Goal: Transaction & Acquisition: Register for event/course

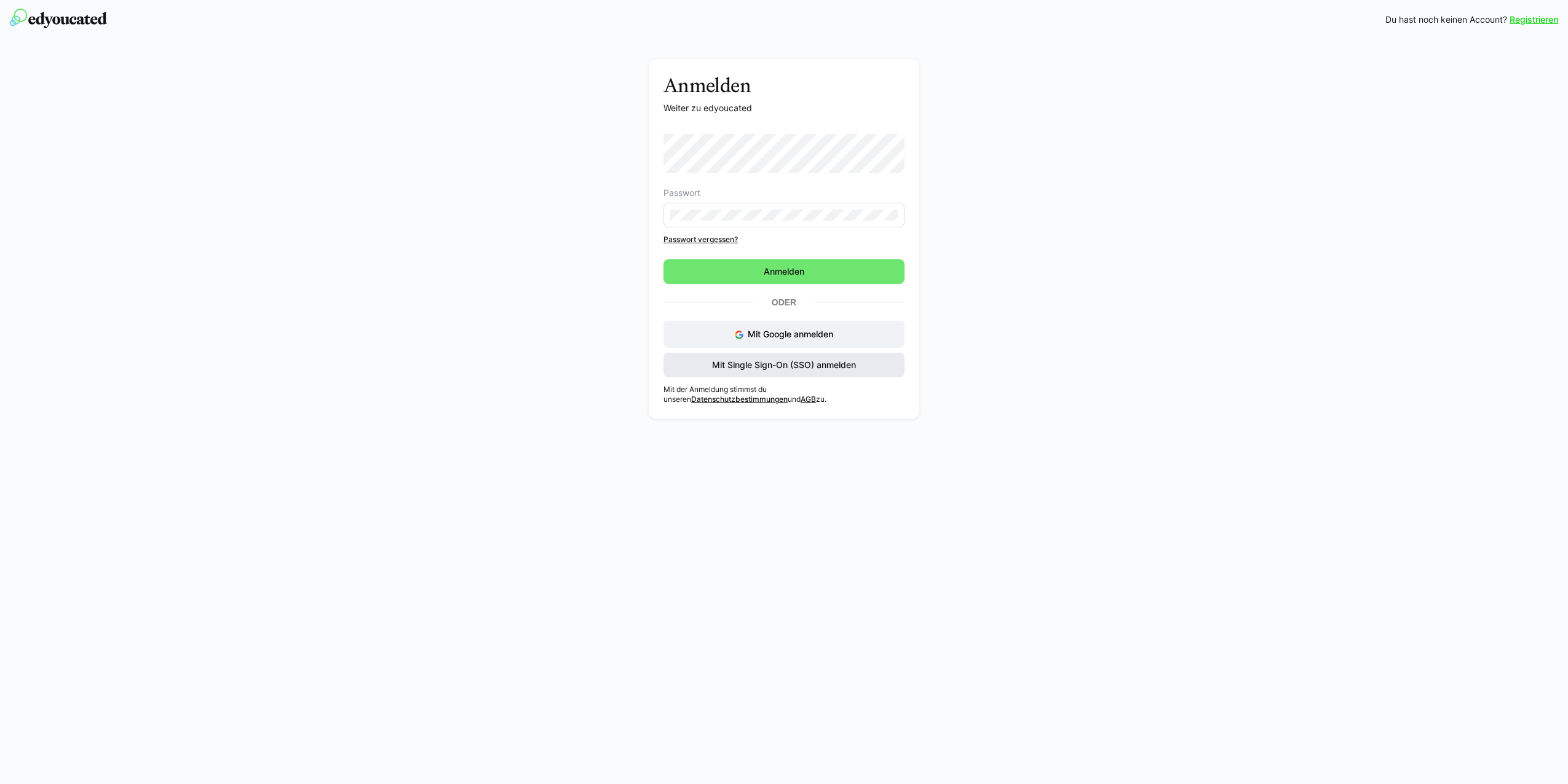
click at [776, 376] on span "Mit Single Sign-On (SSO) anmelden" at bounding box center [784, 364] width 241 height 24
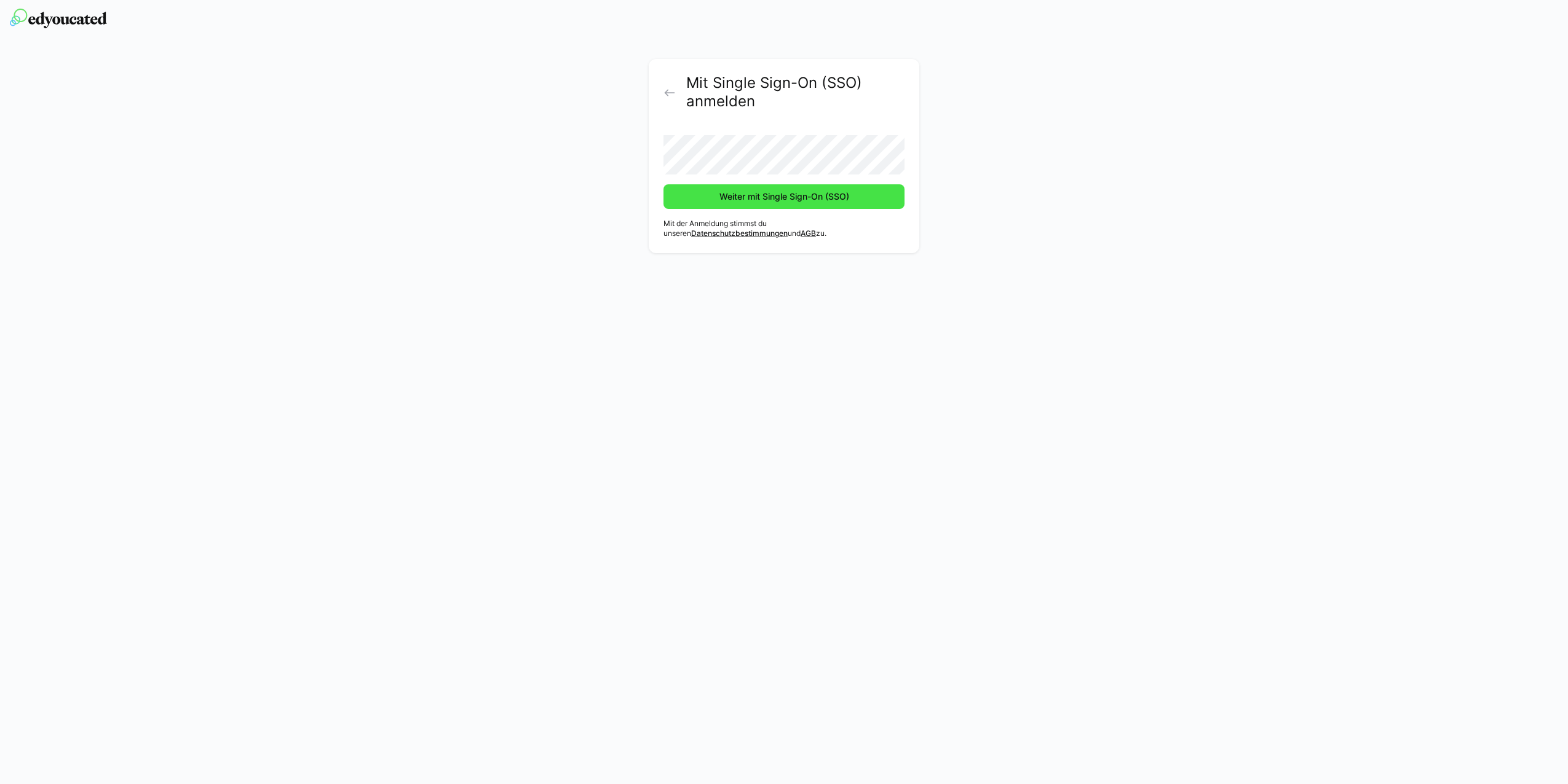
click at [768, 198] on span "Weiter mit Single Sign-On (SSO)" at bounding box center [784, 197] width 133 height 13
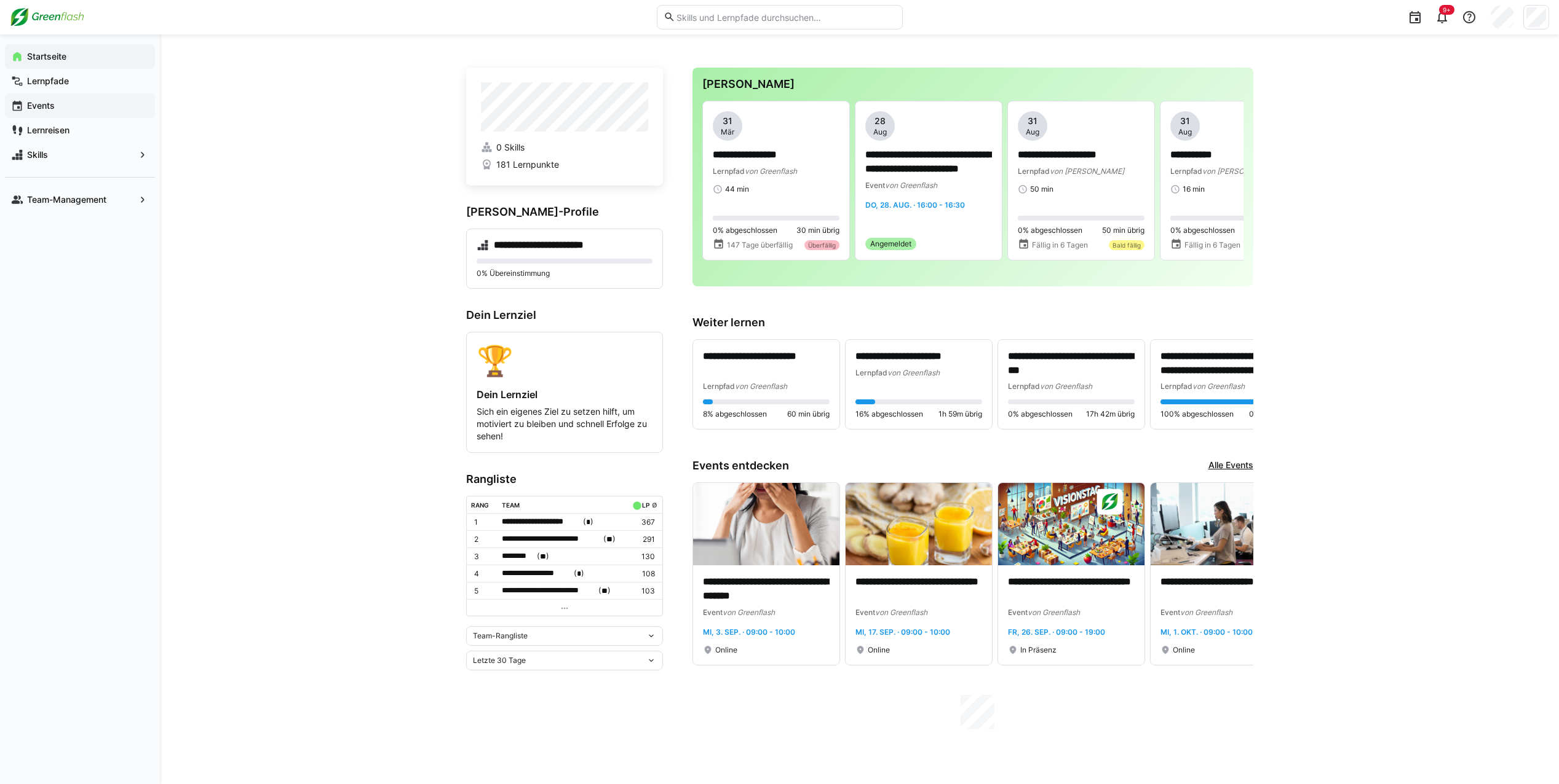
click at [69, 114] on div "Events" at bounding box center [79, 106] width 150 height 24
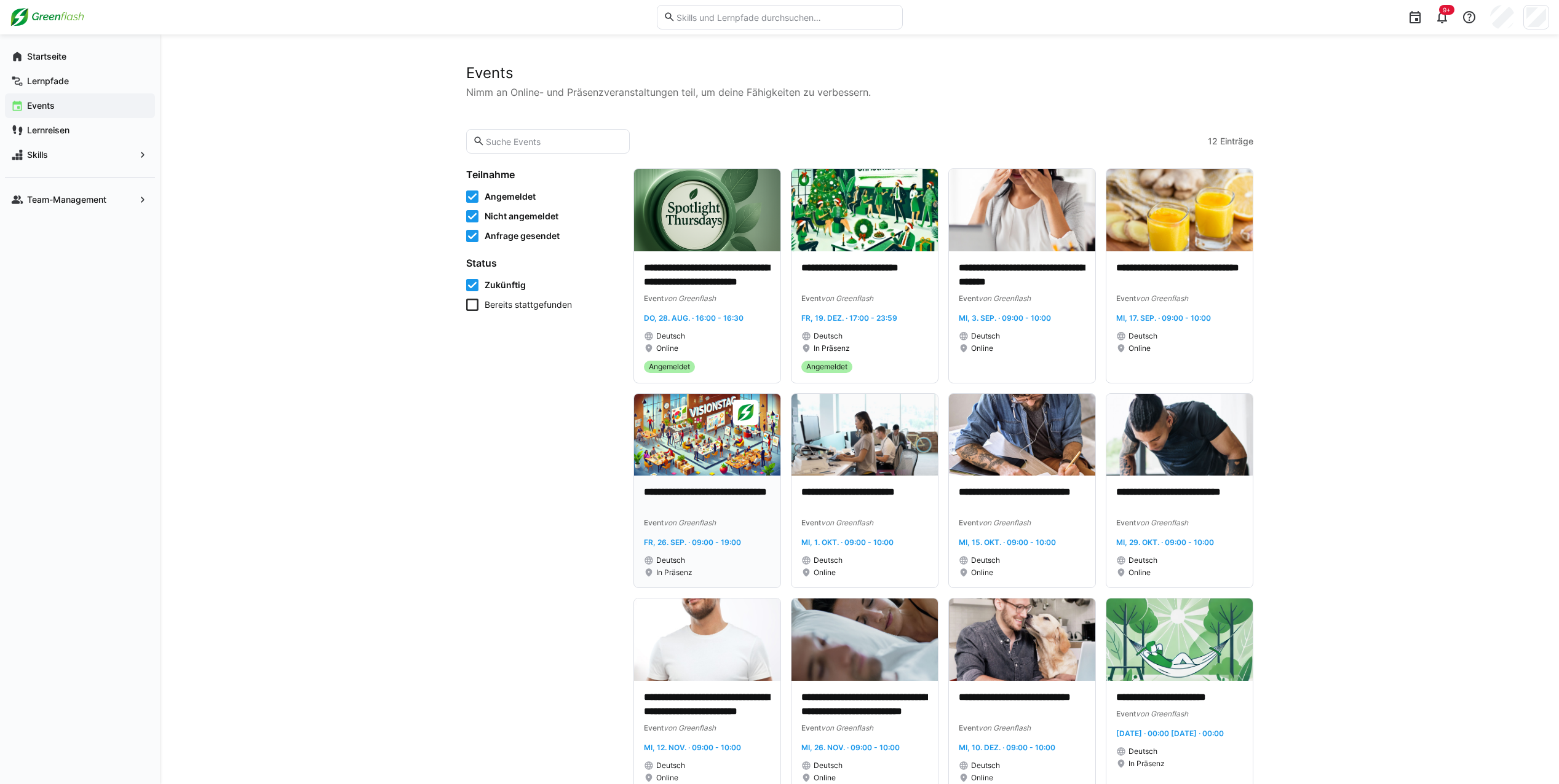
click at [709, 507] on p "**********" at bounding box center [707, 500] width 127 height 28
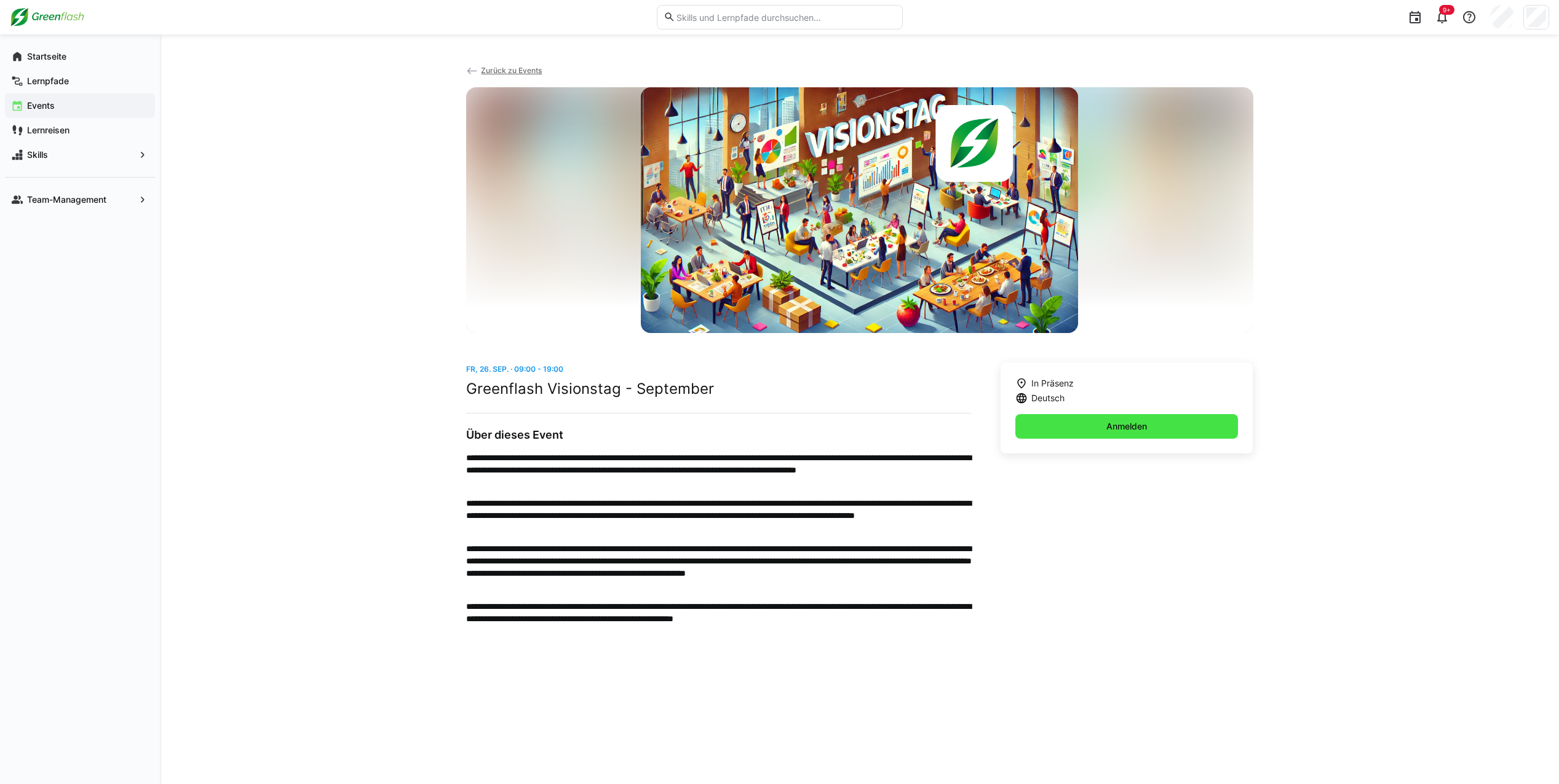
click at [1053, 422] on span "Anmelden" at bounding box center [1126, 426] width 223 height 24
click at [491, 74] on span "Zurück zu Events" at bounding box center [511, 71] width 61 height 9
